Goal: Check status: Check status

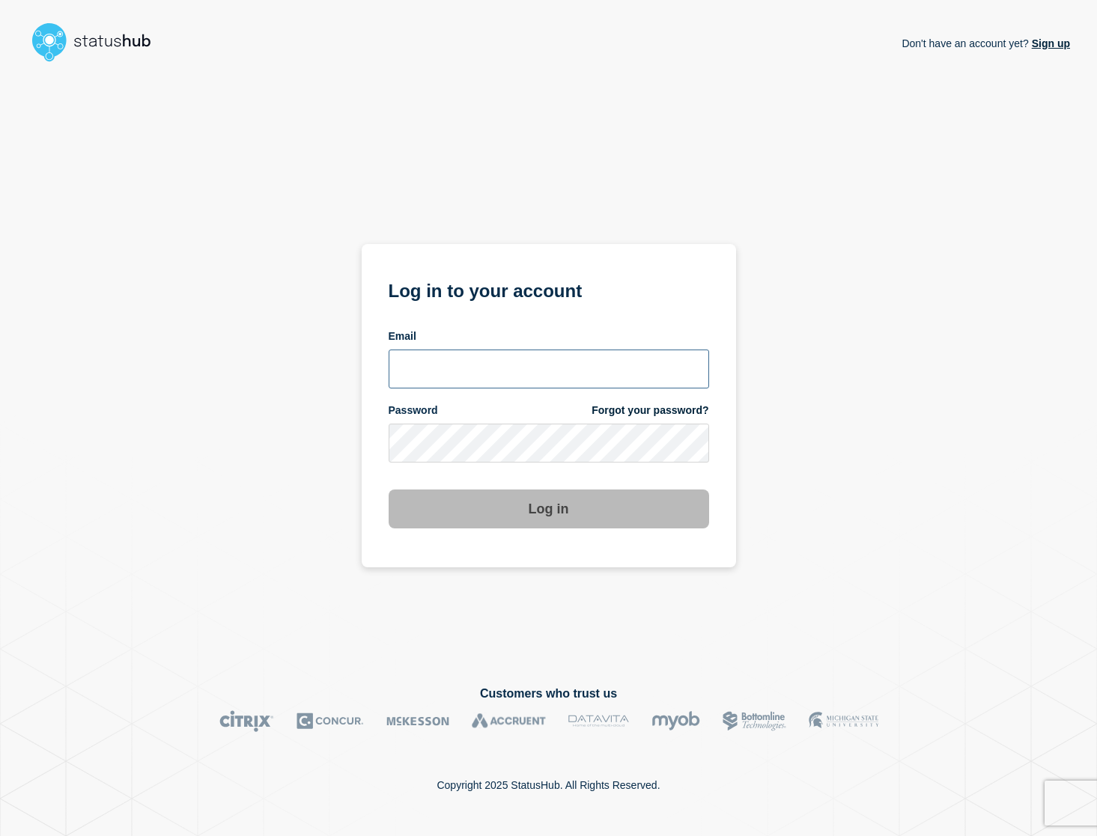
type input "[EMAIL_ADDRESS][DOMAIN_NAME]"
click at [573, 522] on button "Log in" at bounding box center [548, 509] width 320 height 39
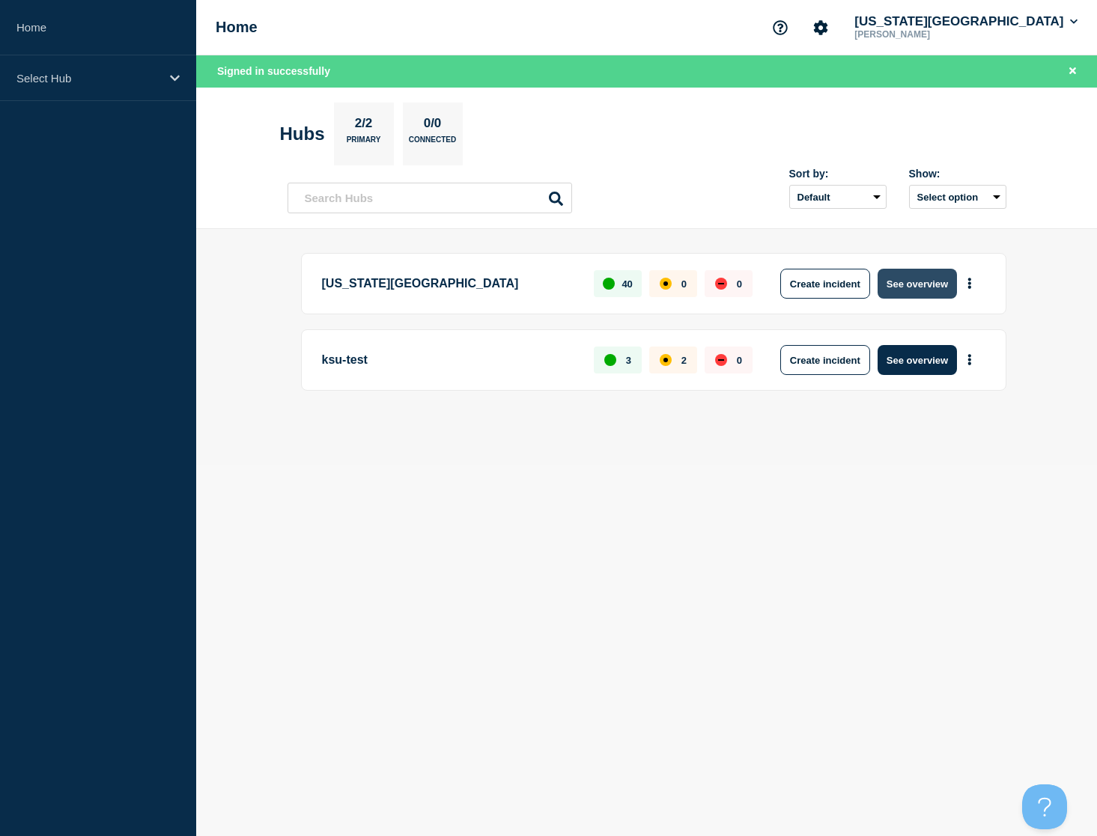
click at [901, 281] on button "See overview" at bounding box center [916, 284] width 79 height 30
